Goal: Transaction & Acquisition: Download file/media

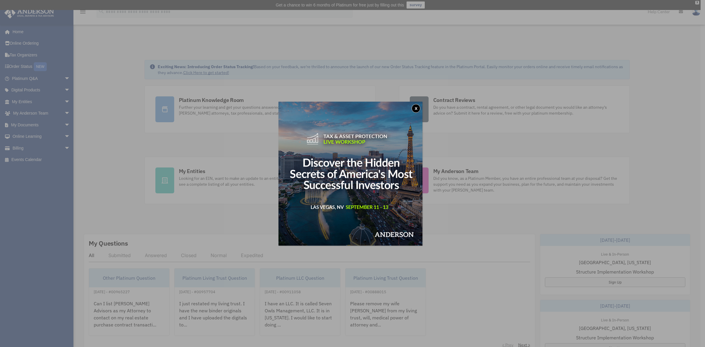
click at [418, 109] on button "x" at bounding box center [416, 108] width 9 height 9
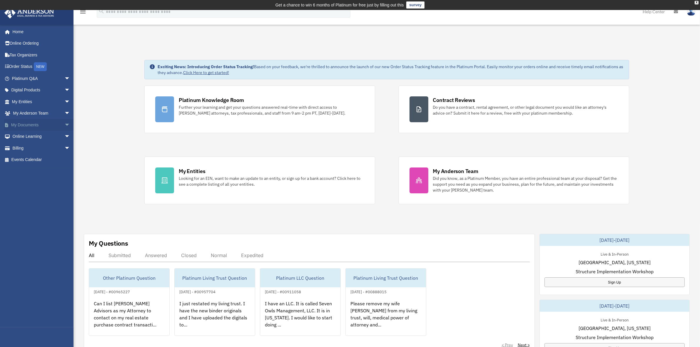
click at [64, 123] on span "arrow_drop_down" at bounding box center [70, 125] width 12 height 12
click at [57, 137] on link "Box" at bounding box center [43, 137] width 71 height 12
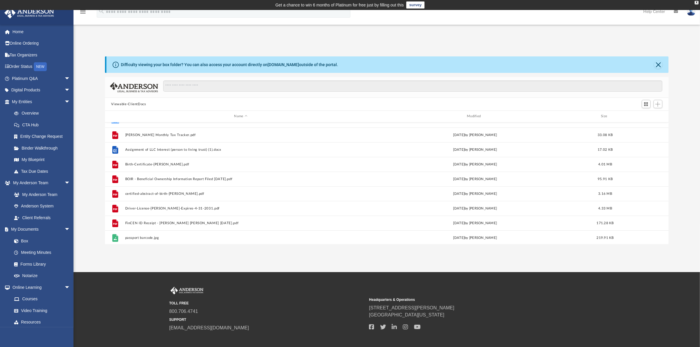
scroll to position [110, 0]
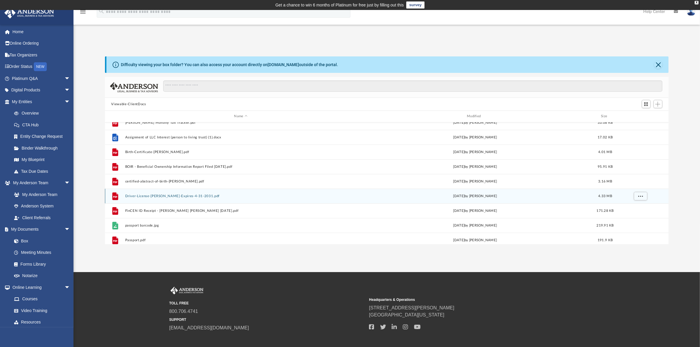
click at [177, 196] on button "Driver-License-Cress-Terrell-Expires-4-31-2031.pdf" at bounding box center [241, 196] width 232 height 4
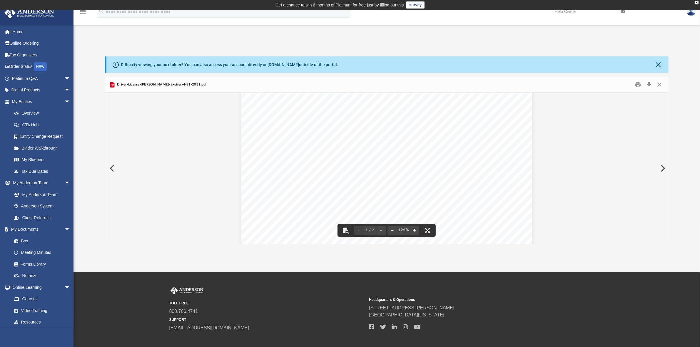
scroll to position [147, 0]
click at [650, 83] on button "Download" at bounding box center [649, 84] width 11 height 9
